Goal: Find specific page/section: Find specific page/section

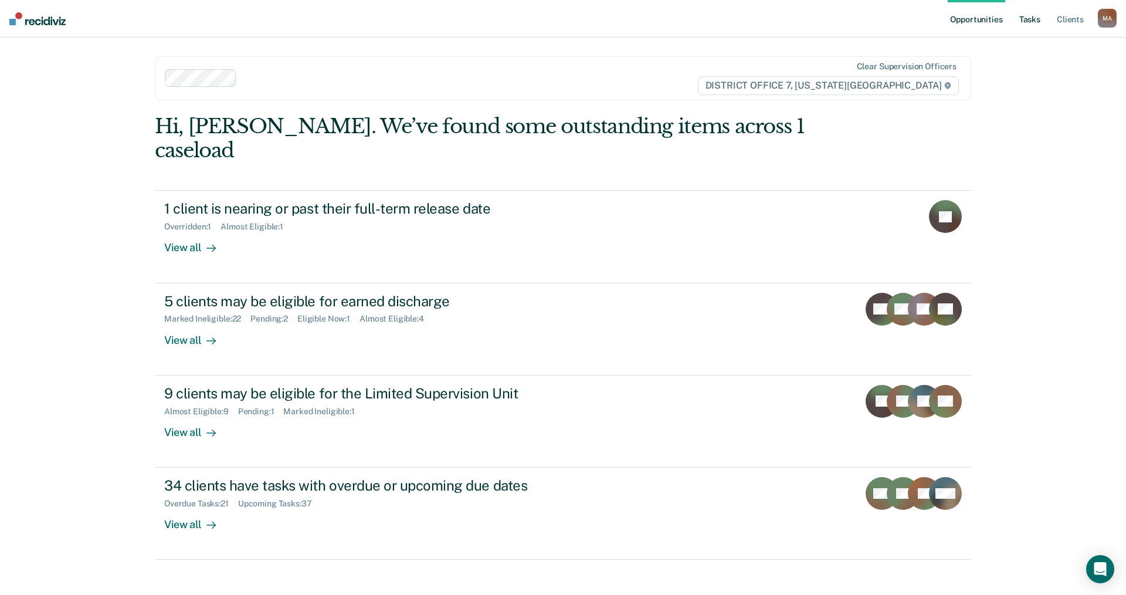
click at [1035, 19] on link "Tasks" at bounding box center [1030, 19] width 26 height 38
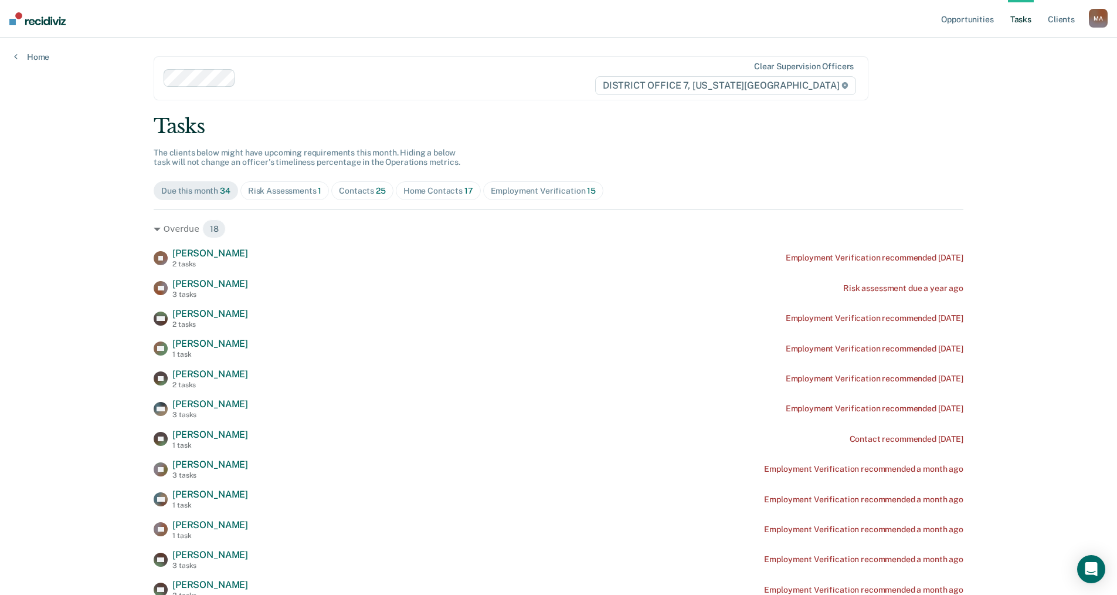
click at [437, 187] on div "Home Contacts 17" at bounding box center [438, 191] width 70 height 10
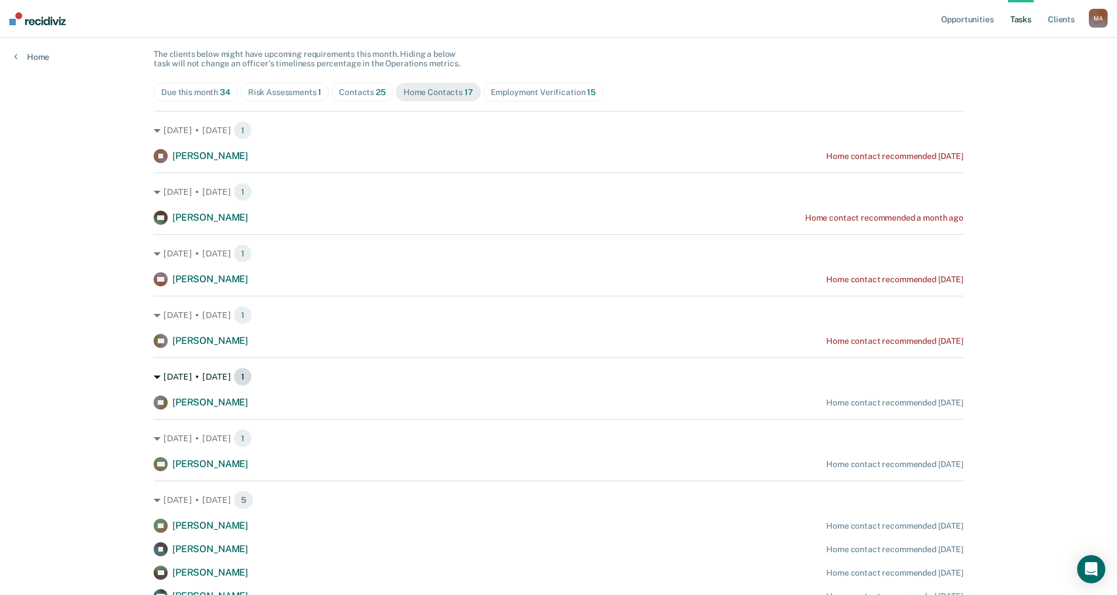
scroll to position [235, 0]
